Goal: Information Seeking & Learning: Check status

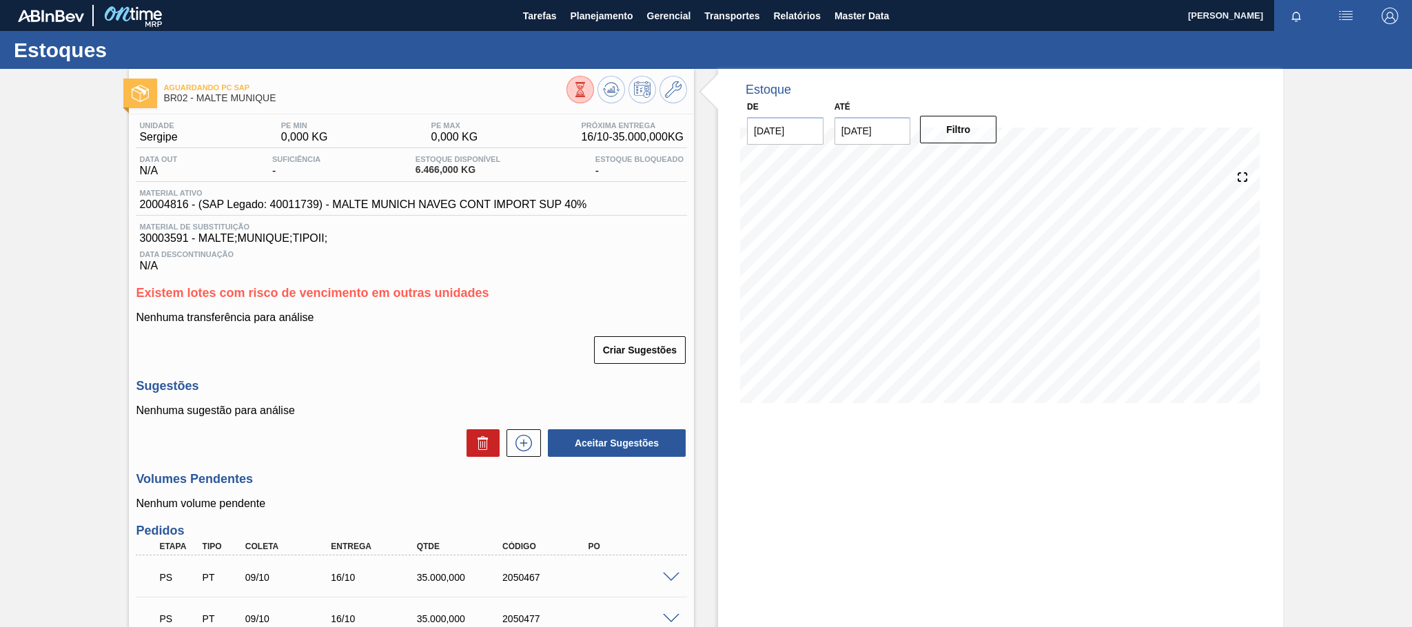
scroll to position [129, 0]
click at [794, 14] on span "Relatórios" at bounding box center [796, 16] width 47 height 17
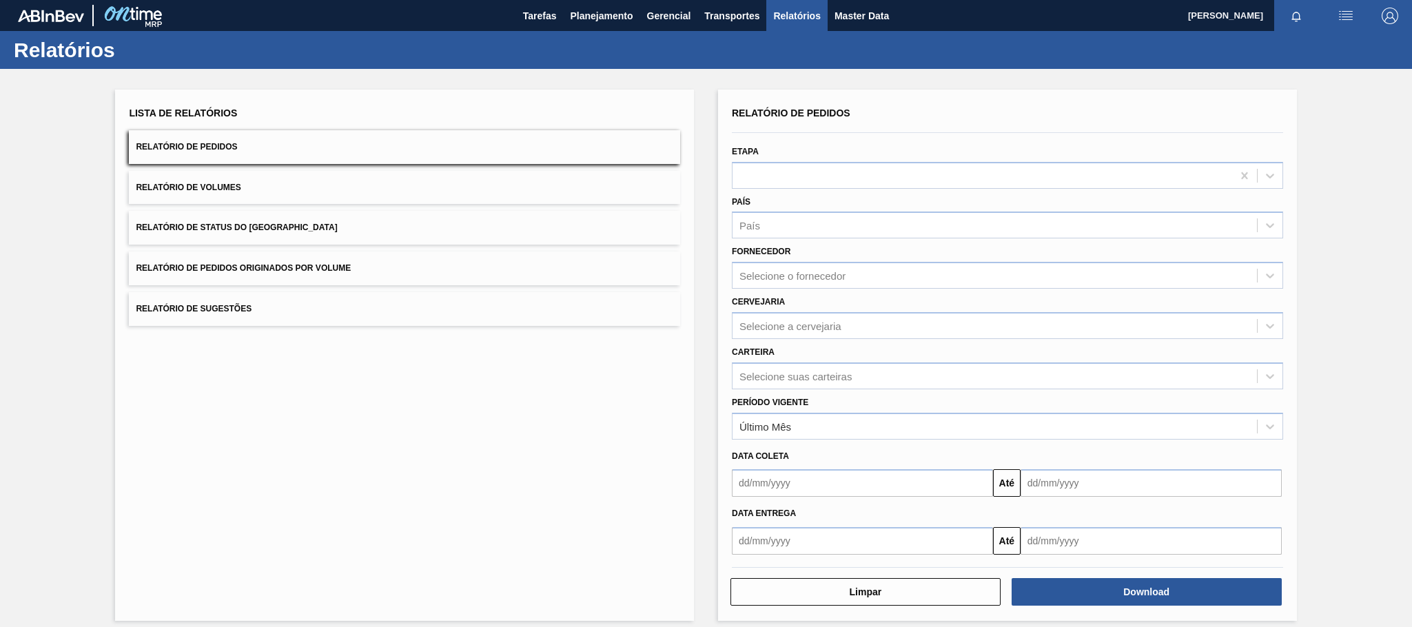
click at [369, 253] on button "Relatório de Pedidos Originados por Volume" at bounding box center [404, 269] width 551 height 34
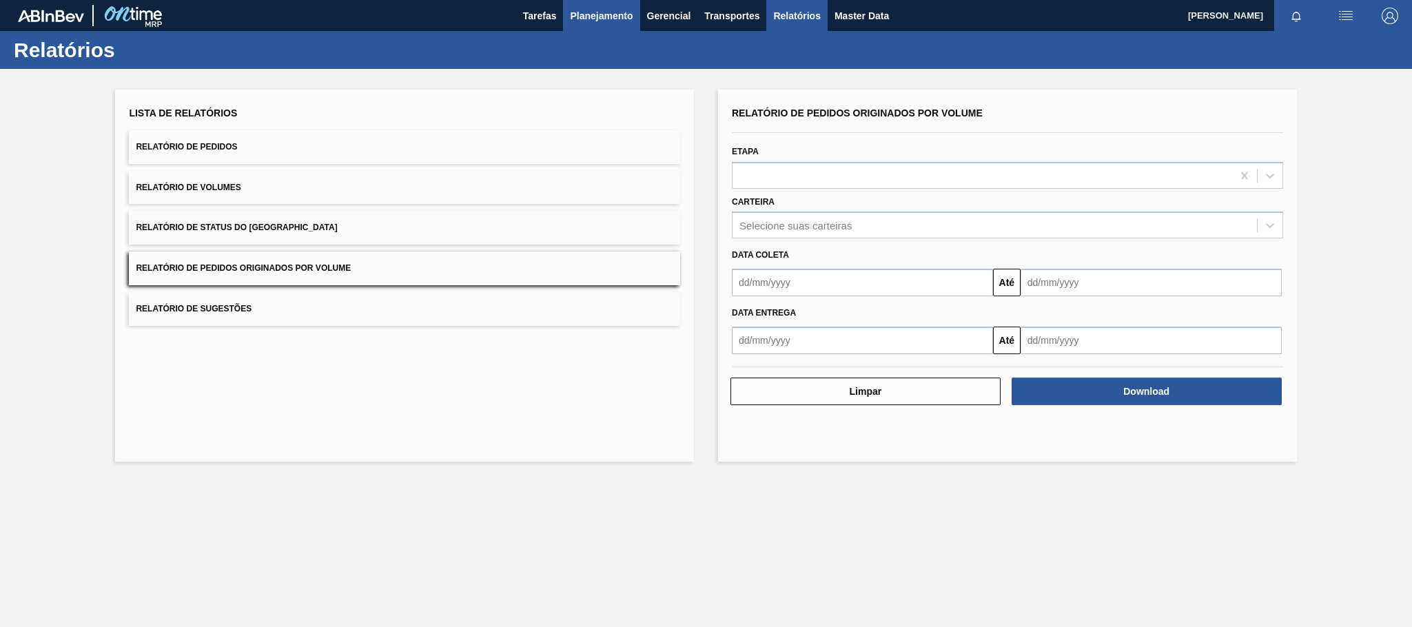
click at [579, 8] on span "Planejamento" at bounding box center [601, 16] width 63 height 17
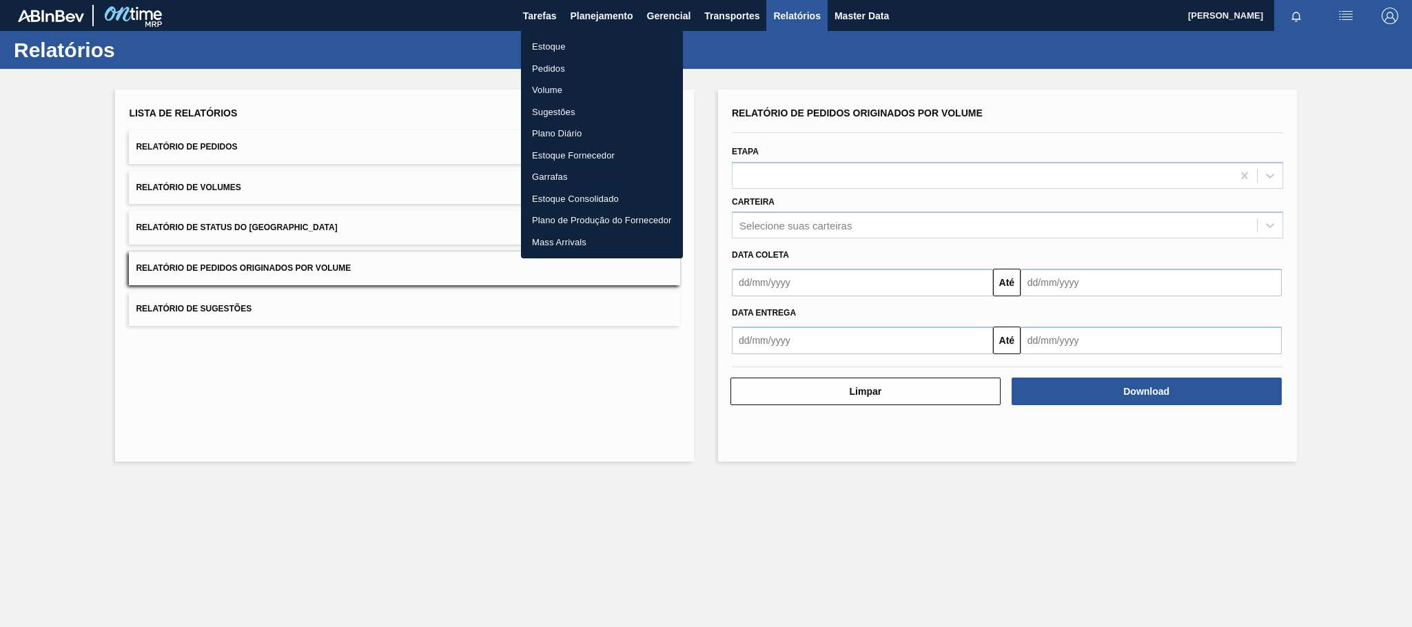
click at [552, 48] on li "Estoque" at bounding box center [602, 47] width 162 height 22
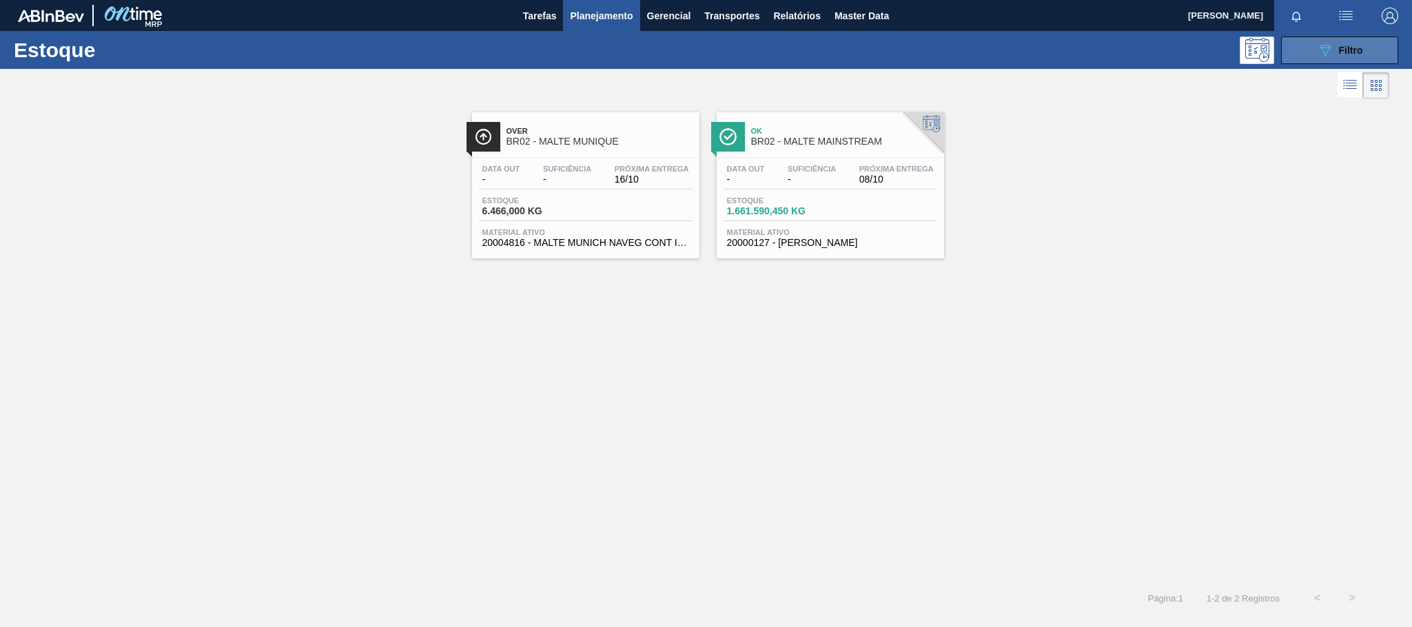
click at [1334, 52] on div "089F7B8B-B2A5-4AFE-B5C0-19BA573D28AC Filtro" at bounding box center [1340, 50] width 46 height 17
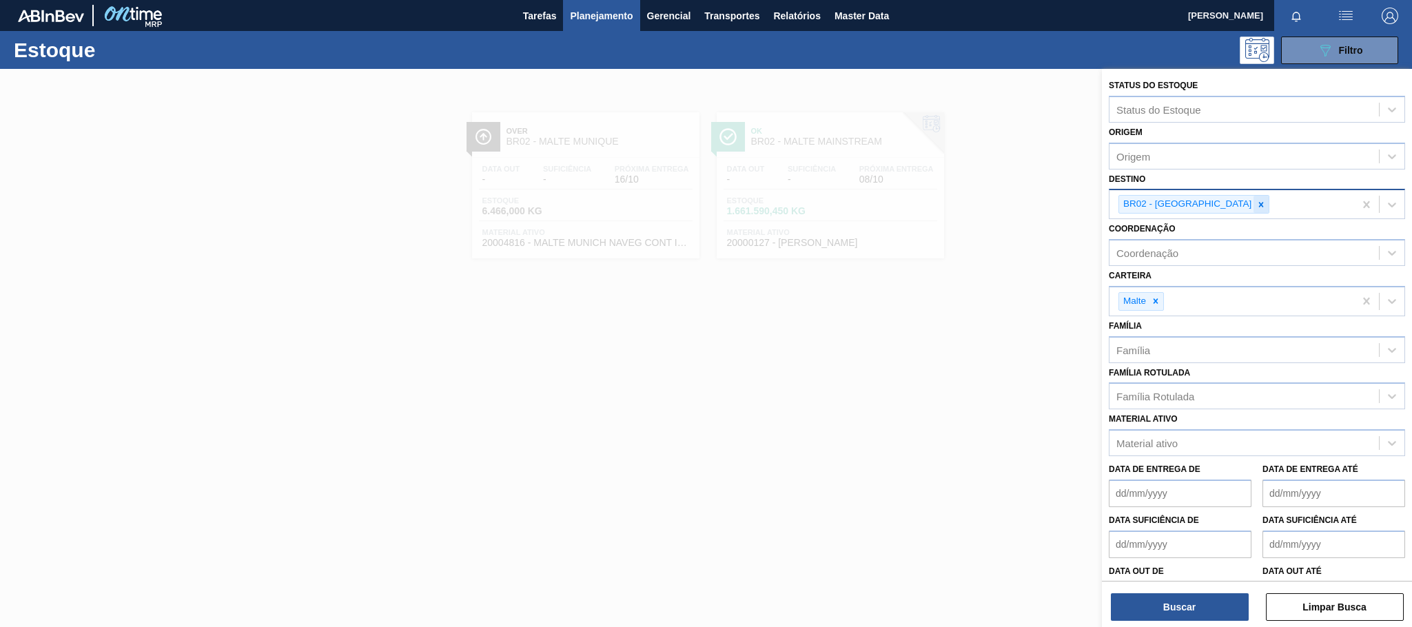
click at [1257, 205] on icon at bounding box center [1262, 205] width 10 height 10
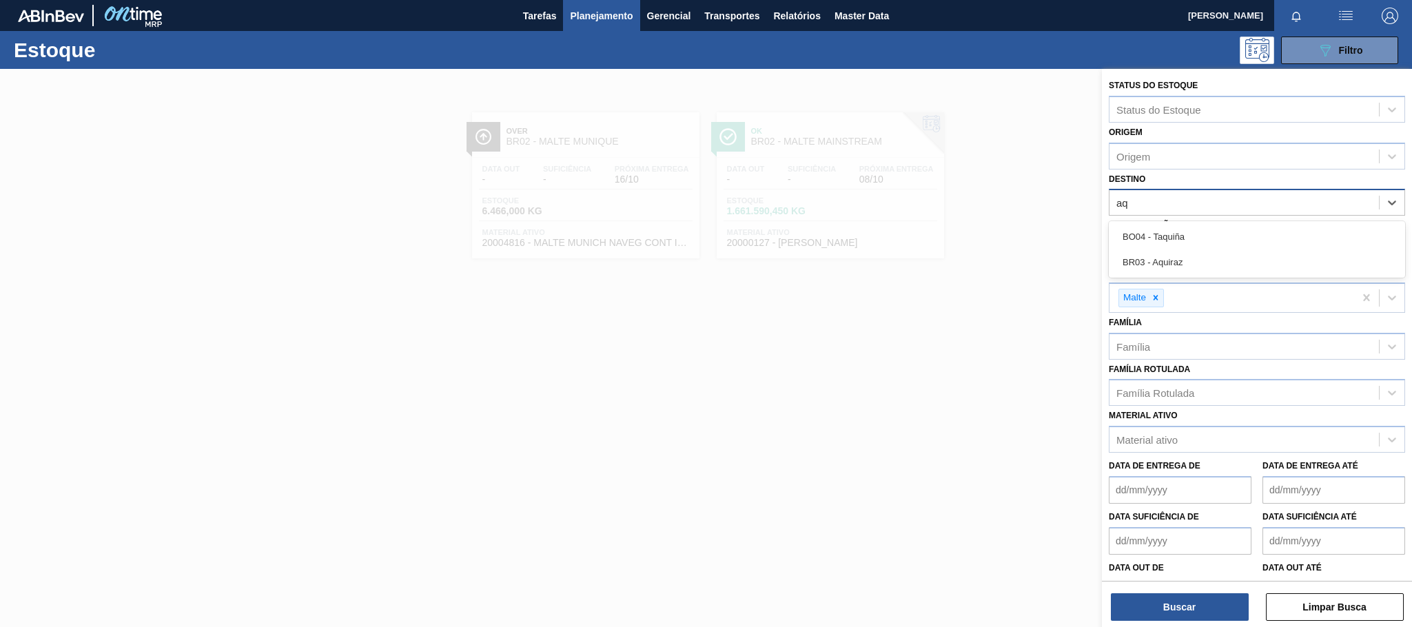
type input "aqu"
click at [1175, 259] on div "BR03 - Aquiraz" at bounding box center [1257, 263] width 296 height 26
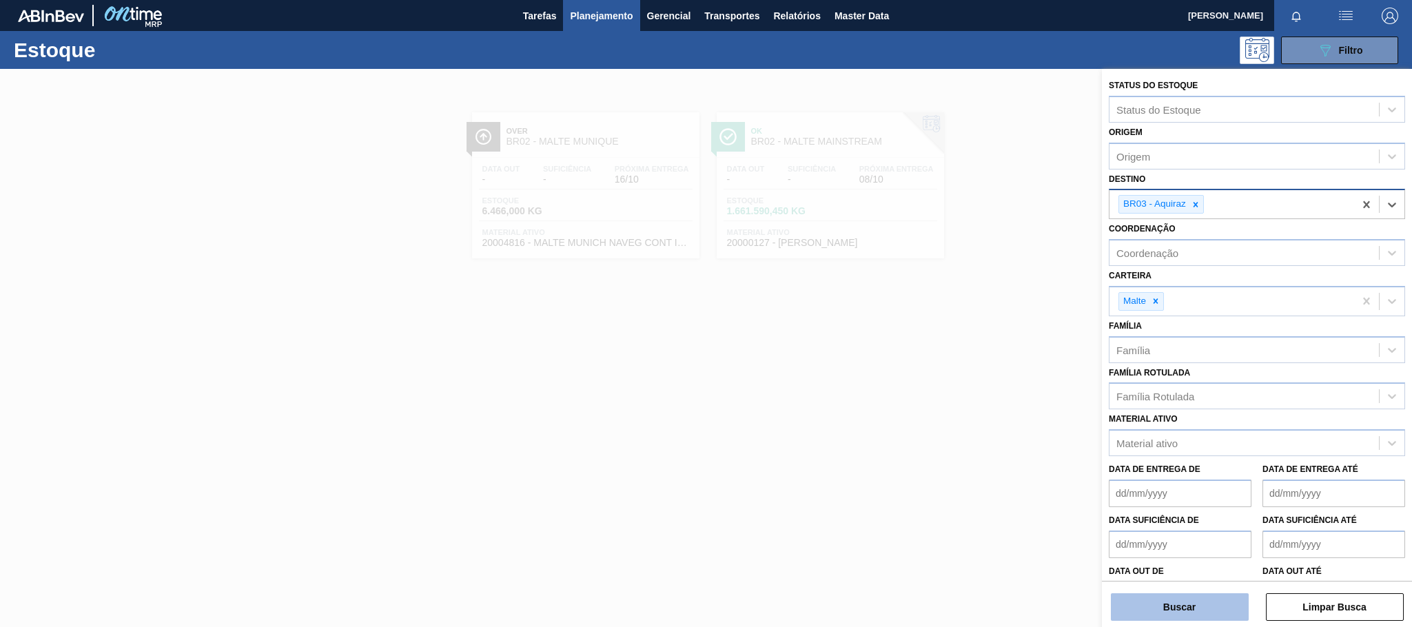
click at [1184, 613] on button "Buscar" at bounding box center [1180, 607] width 138 height 28
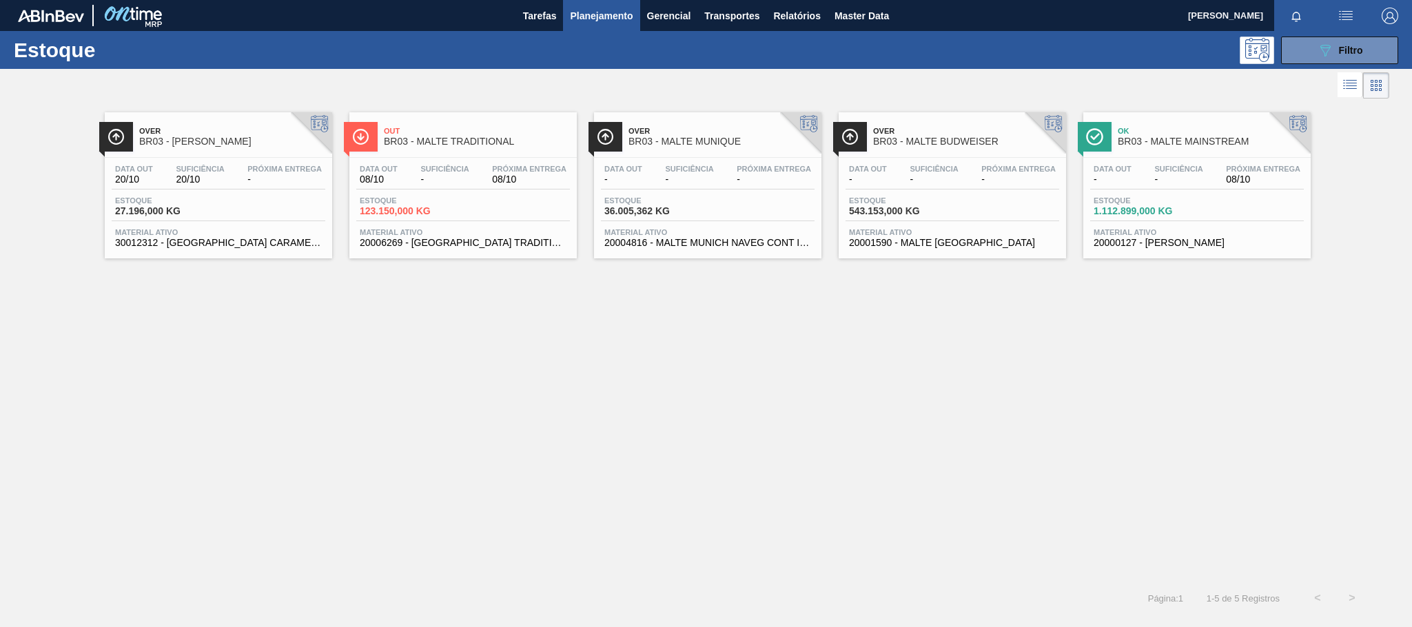
click at [1129, 196] on div "Data out - Suficiência - Próxima Entrega 08/10 Estoque 1.112.899,000 KG Materia…" at bounding box center [1197, 205] width 227 height 94
